Goal: Check status: Check status

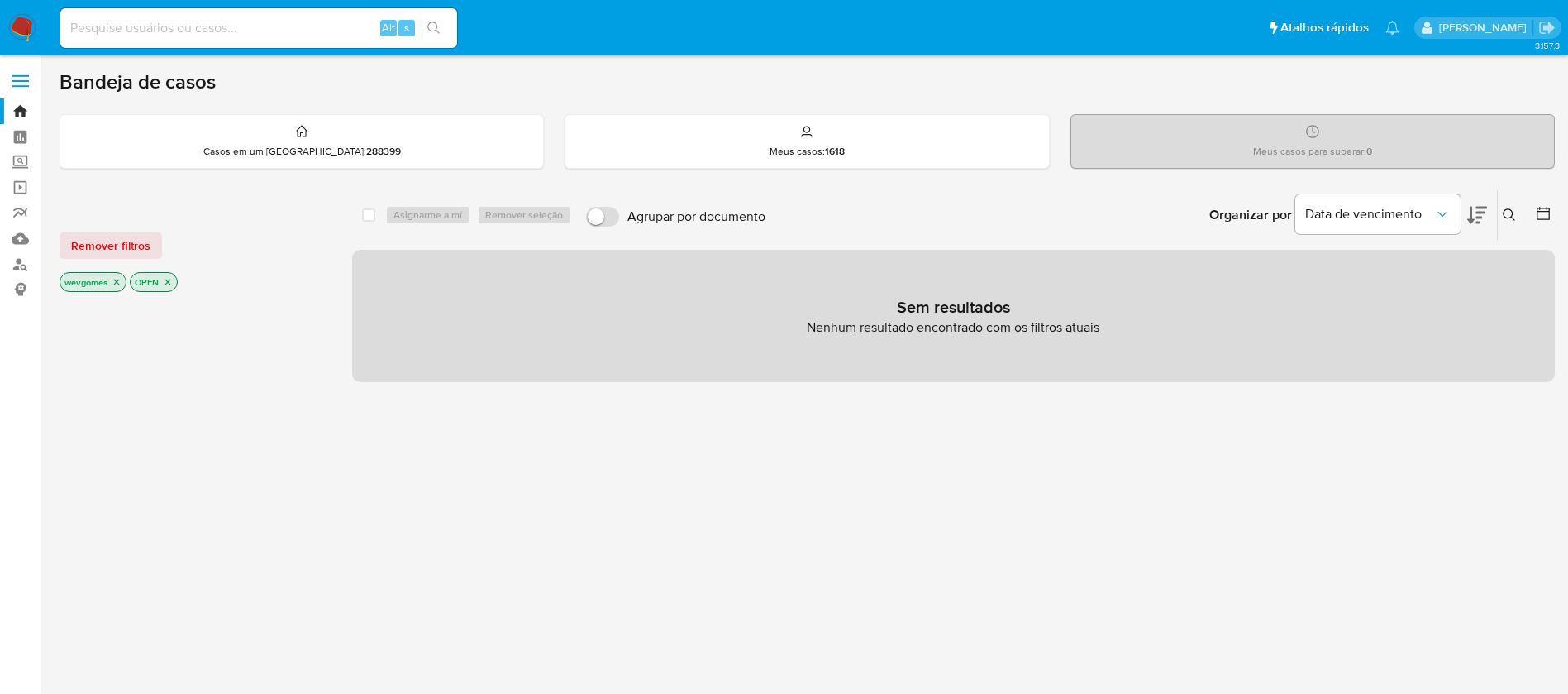
click at [17, 23] on img at bounding box center [23, 28] width 28 height 28
click at [26, 27] on img at bounding box center [23, 28] width 28 height 28
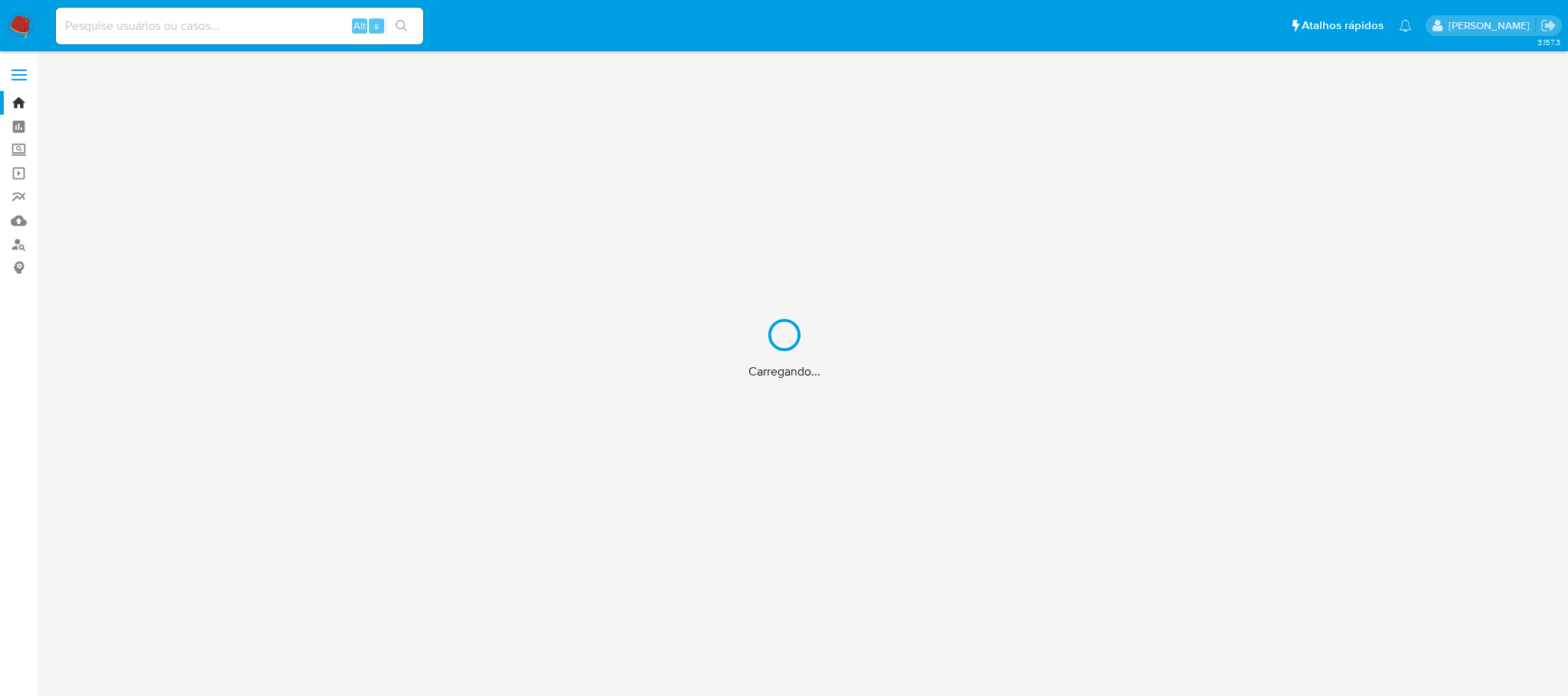
click at [186, 25] on div "Carregando..." at bounding box center [784, 348] width 1568 height 696
click at [137, 25] on div "Carregando..." at bounding box center [784, 348] width 1568 height 696
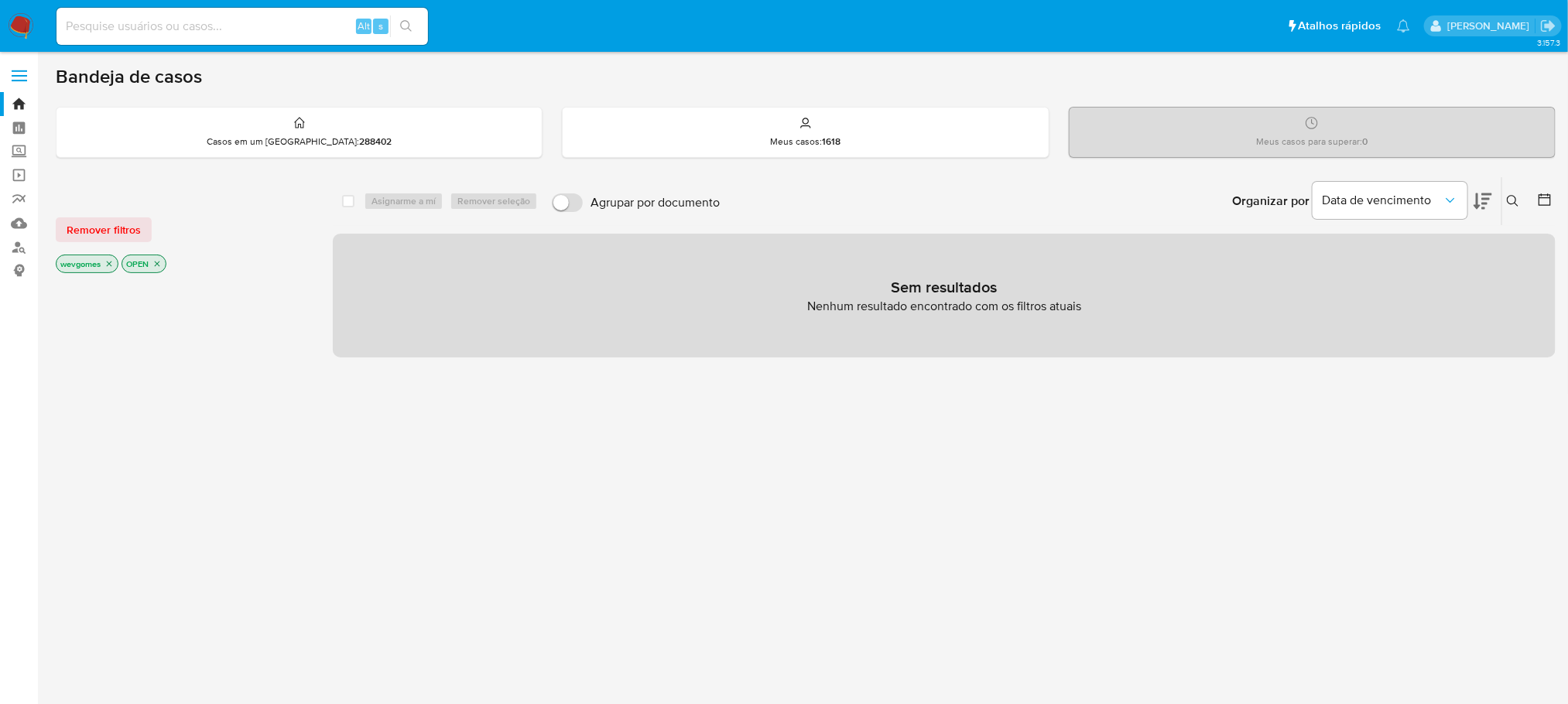
click at [131, 23] on input at bounding box center [242, 26] width 371 height 20
paste input "2528765464"
type input "2528765464"
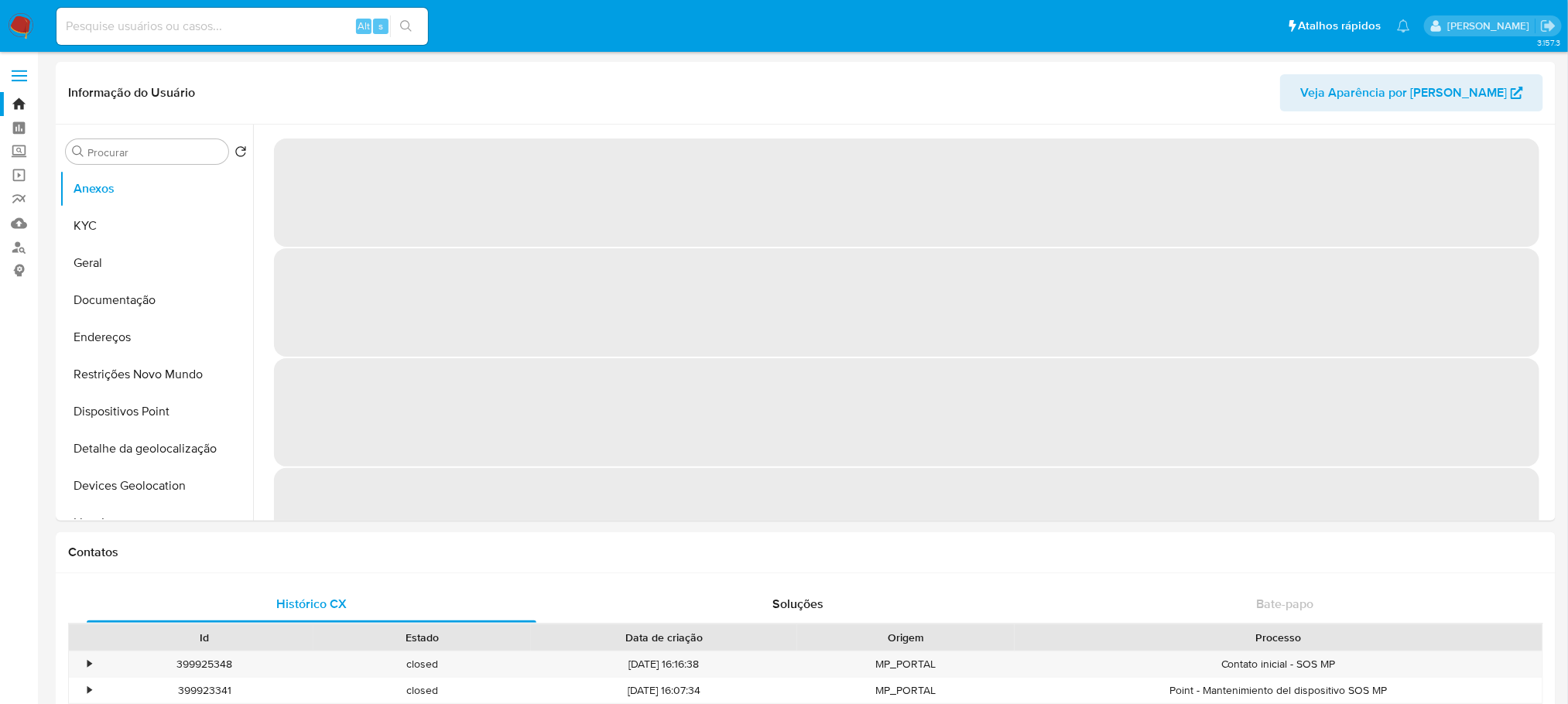
select select "10"
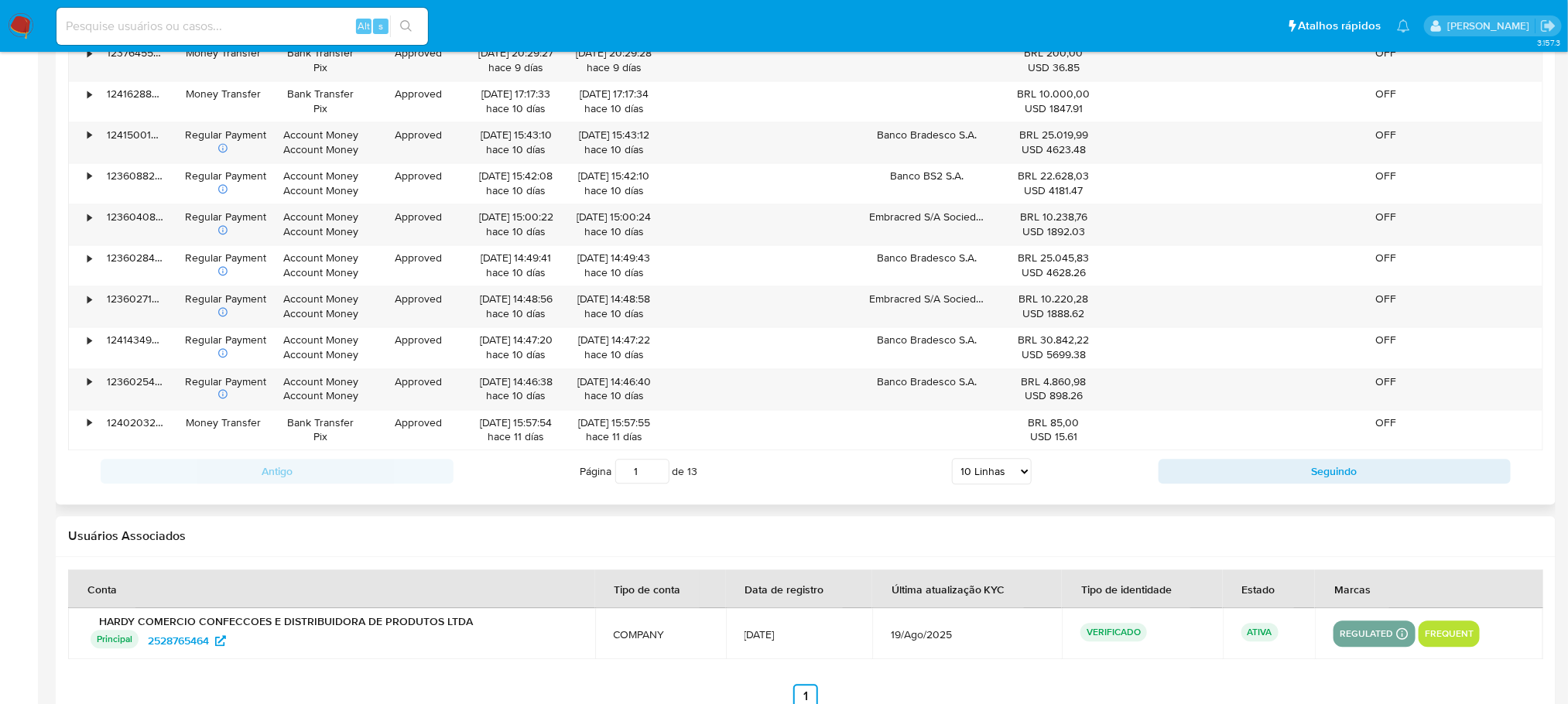
scroll to position [1393, 0]
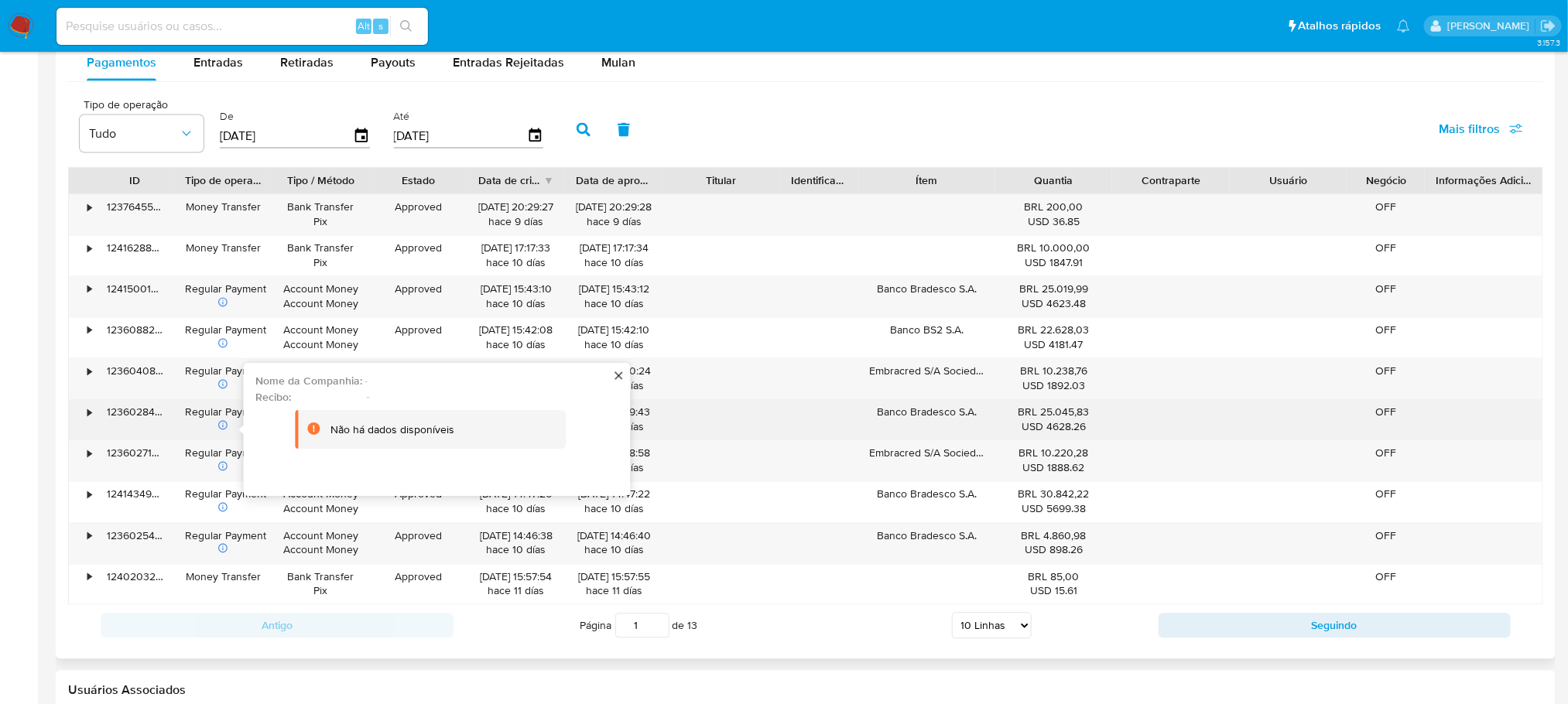
click at [87, 421] on div "•" at bounding box center [89, 413] width 4 height 15
